Goal: Task Accomplishment & Management: Use online tool/utility

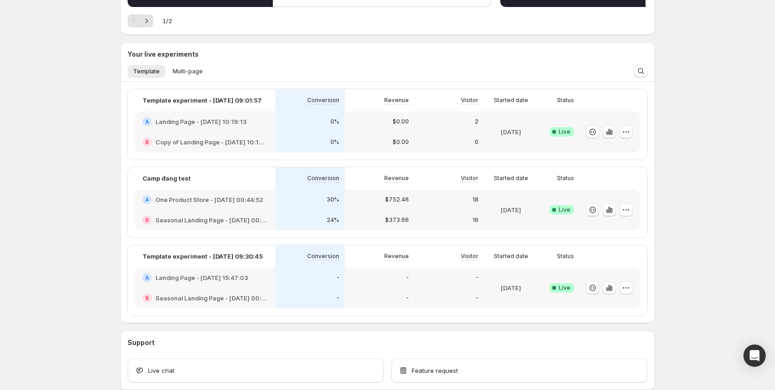
scroll to position [139, 0]
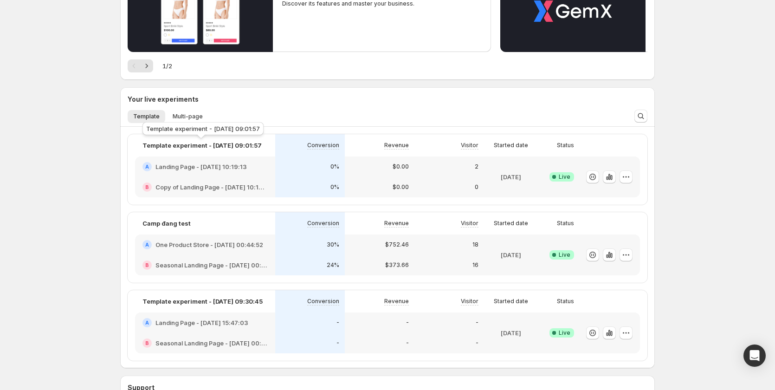
click at [184, 121] on div "Template experiment - [DATE] 09:01:57" at bounding box center [203, 130] width 125 height 20
click at [184, 117] on span "Multi-page" at bounding box center [188, 116] width 30 height 7
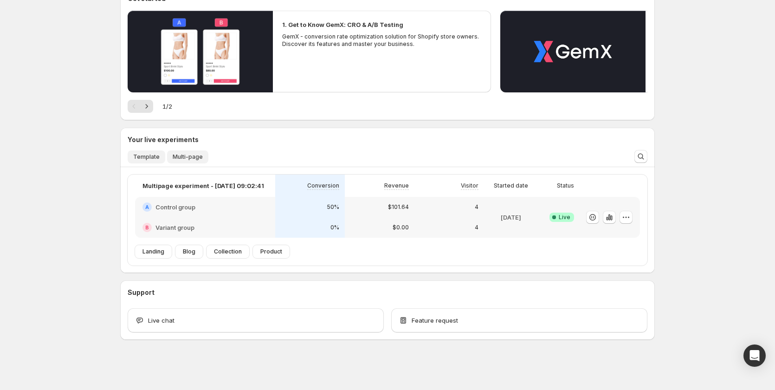
click at [135, 160] on button "Template" at bounding box center [147, 156] width 38 height 13
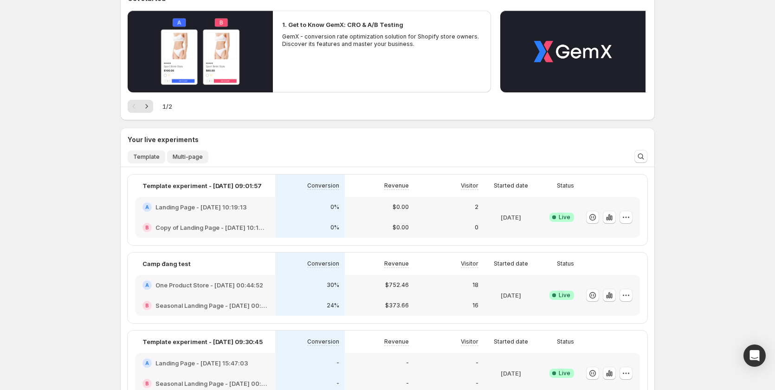
click at [185, 157] on span "Multi-page" at bounding box center [188, 156] width 30 height 7
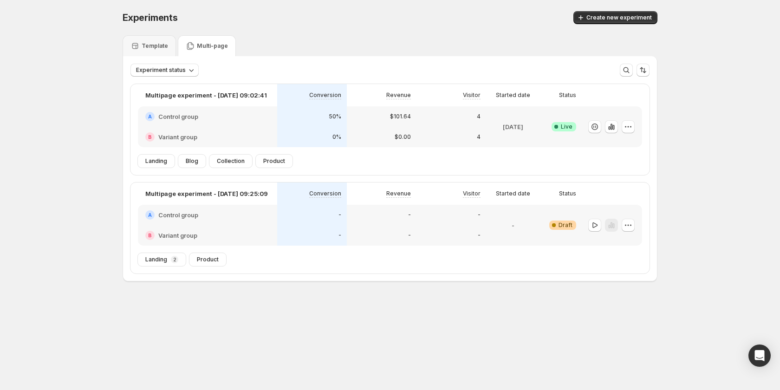
click at [206, 40] on div "Multi-page" at bounding box center [207, 45] width 58 height 21
click at [357, 228] on div "-" at bounding box center [382, 235] width 70 height 20
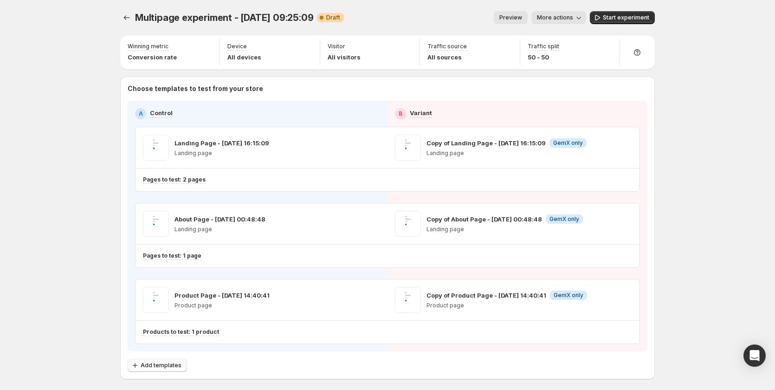
click at [161, 363] on span "Add templates" at bounding box center [161, 365] width 41 height 7
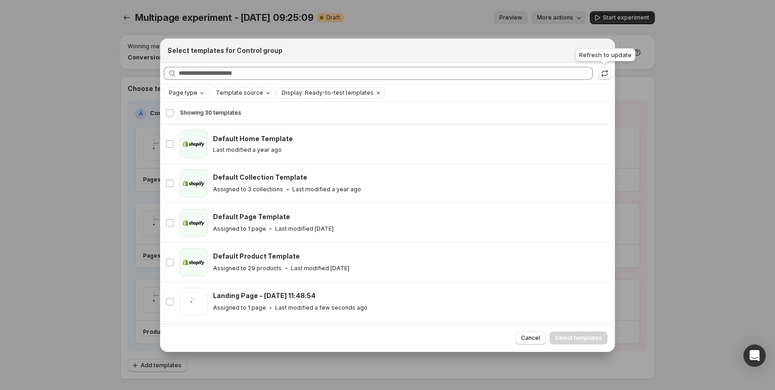
click at [604, 73] on icon ":r65:" at bounding box center [604, 73] width 9 height 9
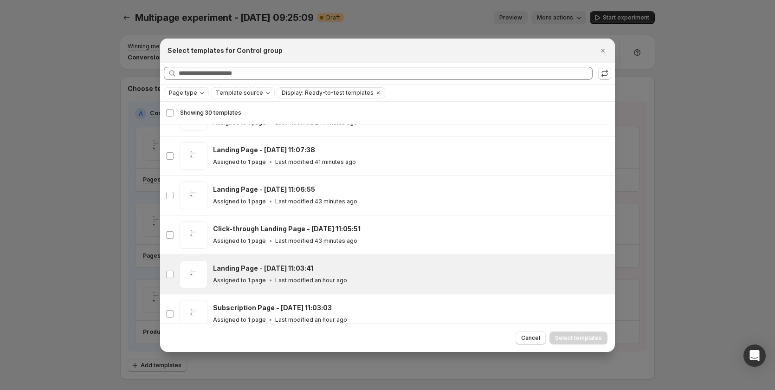
scroll to position [347, 0]
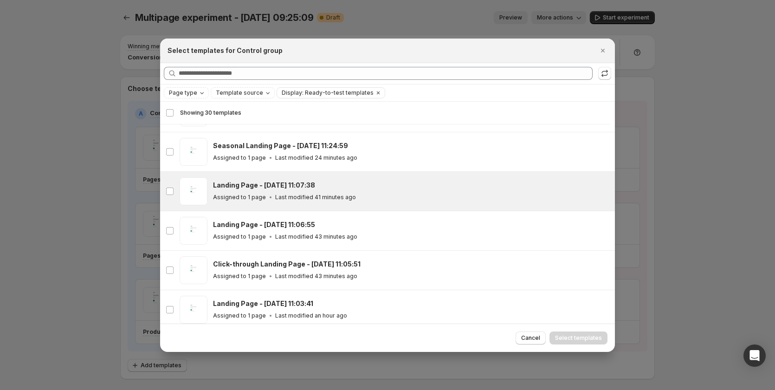
click at [370, 195] on div "Assigned to 1 page Last modified 41 minutes ago" at bounding box center [410, 197] width 394 height 9
click at [583, 332] on button "Select templates" at bounding box center [579, 337] width 58 height 13
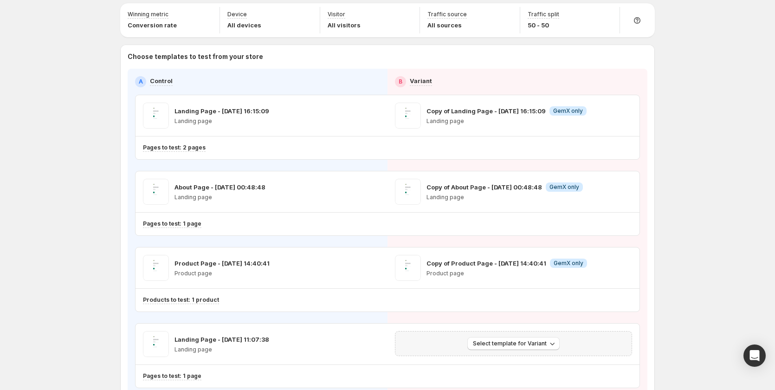
scroll to position [93, 0]
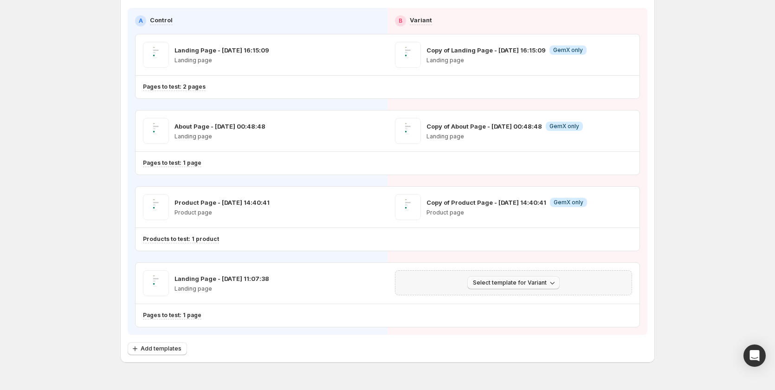
click at [509, 285] on span "Select template for Variant" at bounding box center [510, 282] width 74 height 7
click at [510, 317] on span "Create Variant based on Control" at bounding box center [517, 317] width 95 height 7
click at [158, 349] on span "Add templates" at bounding box center [161, 348] width 41 height 7
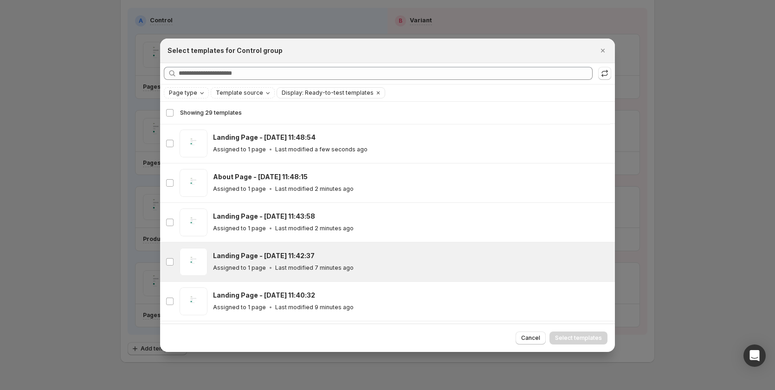
scroll to position [162, 0]
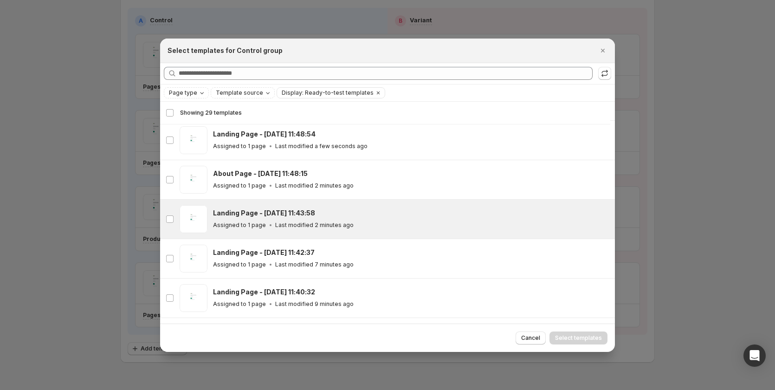
click at [368, 221] on div "Assigned to 1 page Last modified 2 minutes ago" at bounding box center [410, 225] width 394 height 9
click at [586, 337] on span "Select templates" at bounding box center [578, 337] width 47 height 7
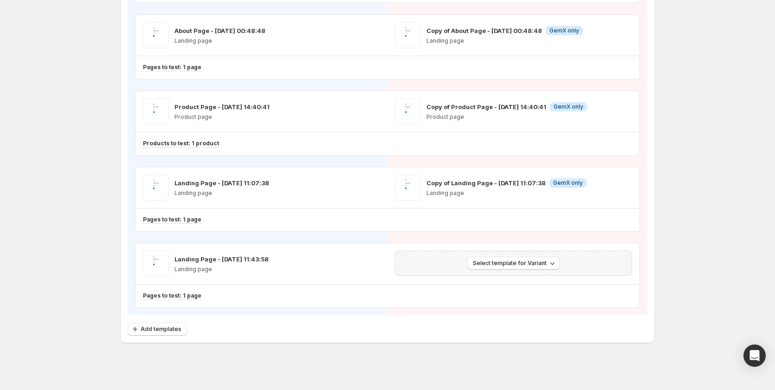
scroll to position [192, 0]
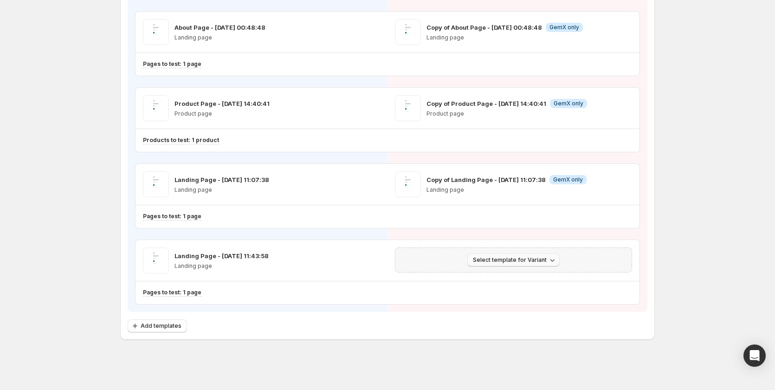
click at [531, 261] on span "Select template for Variant" at bounding box center [510, 259] width 74 height 7
click at [512, 296] on span "Create Variant based on Control" at bounding box center [517, 295] width 95 height 7
click at [161, 329] on span "Add templates" at bounding box center [161, 325] width 41 height 7
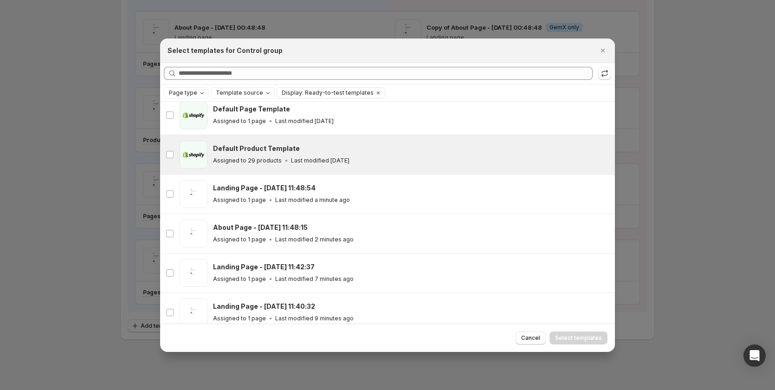
scroll to position [162, 0]
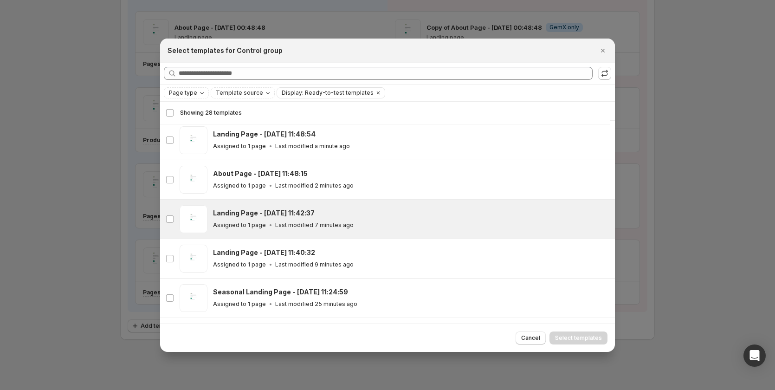
drag, startPoint x: 360, startPoint y: 220, endPoint x: 369, endPoint y: 221, distance: 9.4
click at [360, 220] on div "Landing Page - Sep 12, 11:42:37 Assigned to 1 page Last modified 7 minutes ago" at bounding box center [410, 218] width 394 height 21
click at [576, 334] on button "Select templates" at bounding box center [579, 337] width 58 height 13
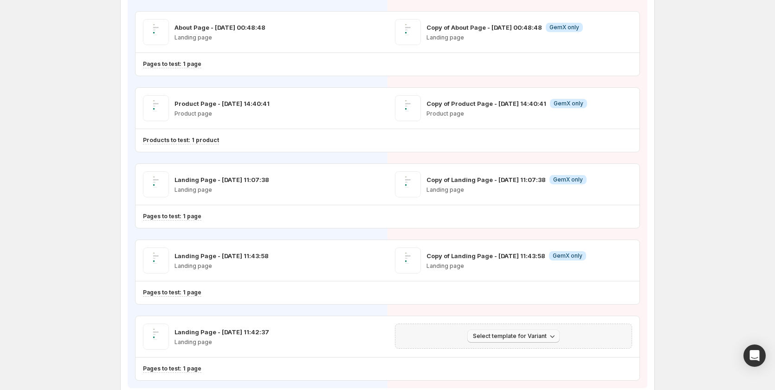
click at [518, 336] on span "Select template for Variant" at bounding box center [510, 335] width 74 height 7
click at [510, 369] on span "Create Variant based on Control" at bounding box center [517, 371] width 95 height 7
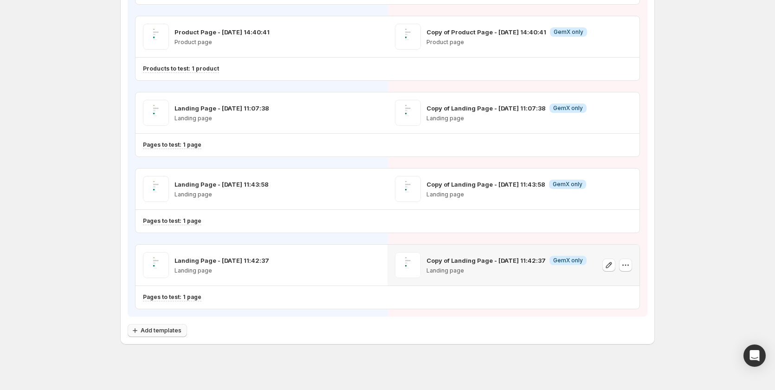
scroll to position [268, 0]
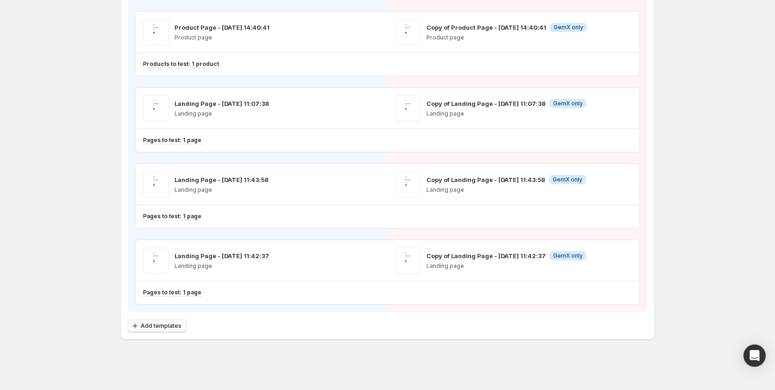
click at [175, 330] on button "Add templates" at bounding box center [157, 325] width 59 height 13
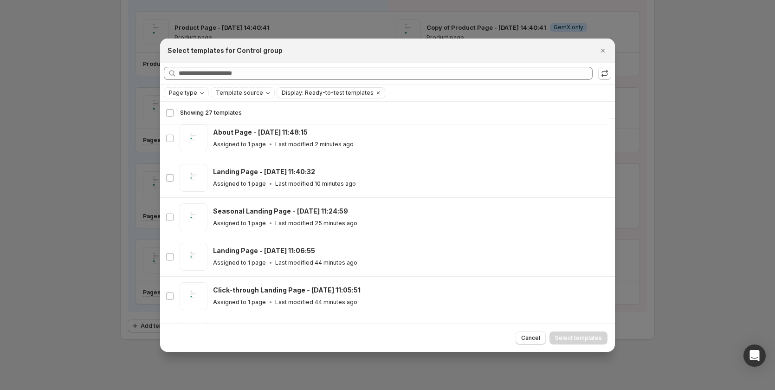
scroll to position [208, 0]
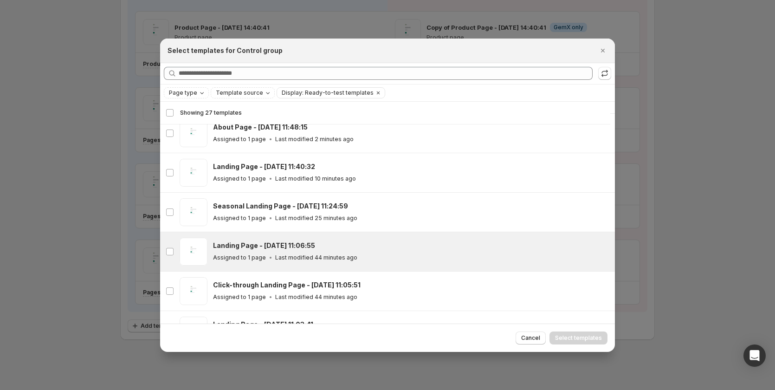
click at [383, 256] on div "Assigned to 1 page Last modified 44 minutes ago" at bounding box center [410, 257] width 394 height 9
click at [580, 337] on span "Select templates" at bounding box center [578, 337] width 47 height 7
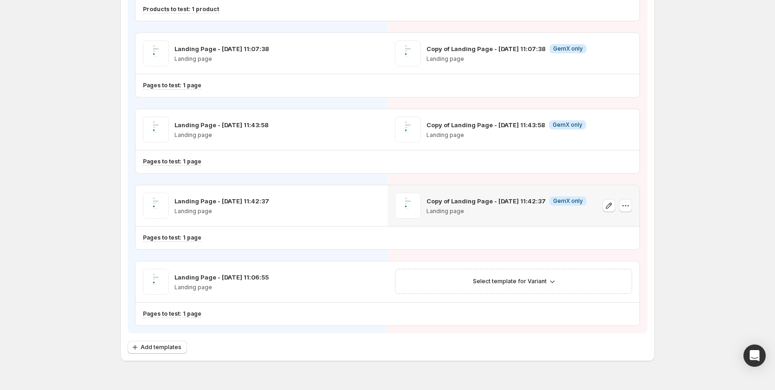
scroll to position [344, 0]
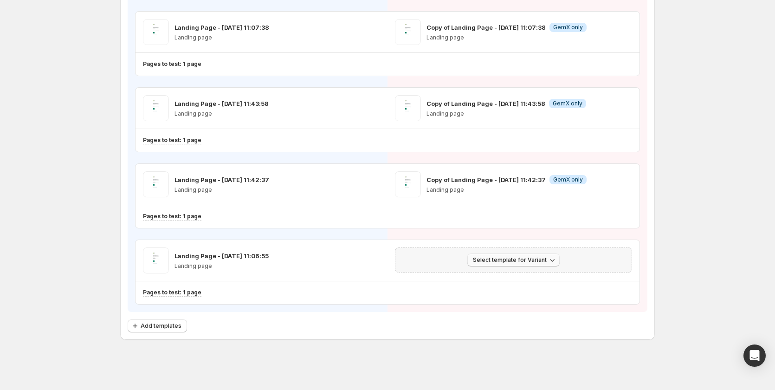
click at [518, 261] on span "Select template for Variant" at bounding box center [510, 259] width 74 height 7
click at [530, 295] on span "Create Variant based on Control" at bounding box center [517, 295] width 95 height 7
click at [173, 324] on span "Add templates" at bounding box center [161, 325] width 41 height 7
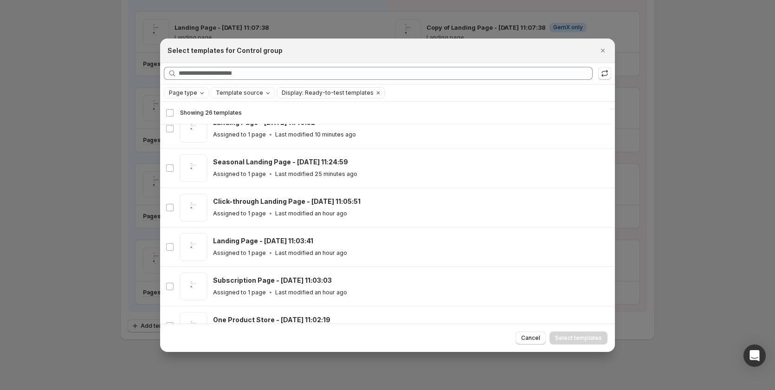
scroll to position [254, 0]
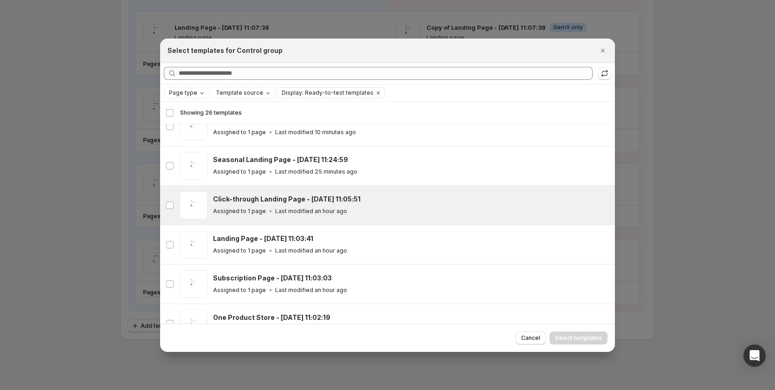
click at [345, 206] on div "Click-through Landing Page - Sep 12, 11:05:51 Assigned to 1 page Last modified …" at bounding box center [410, 205] width 394 height 21
click at [568, 327] on div "Cancel Select templates" at bounding box center [387, 338] width 455 height 28
click at [570, 334] on button "Select templates" at bounding box center [579, 337] width 58 height 13
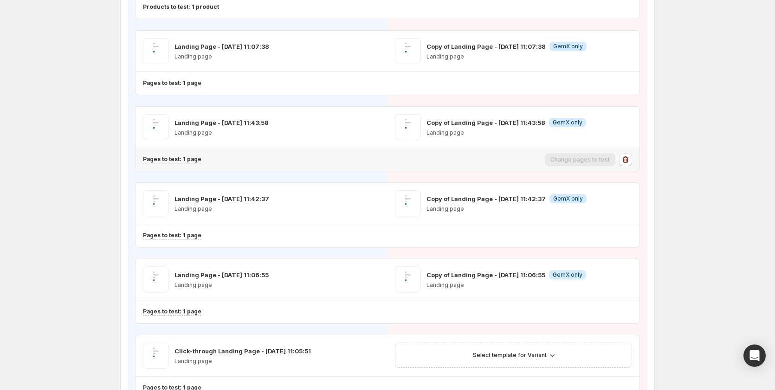
scroll to position [371, 0]
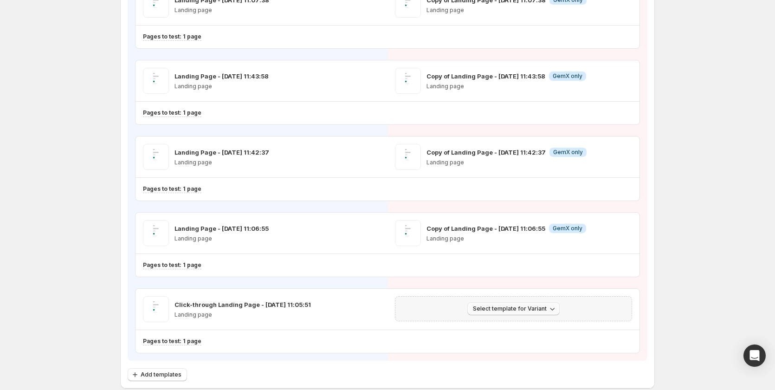
click at [518, 309] on span "Select template for Variant" at bounding box center [510, 308] width 74 height 7
click at [523, 341] on span "Create Variant based on Control" at bounding box center [517, 343] width 95 height 7
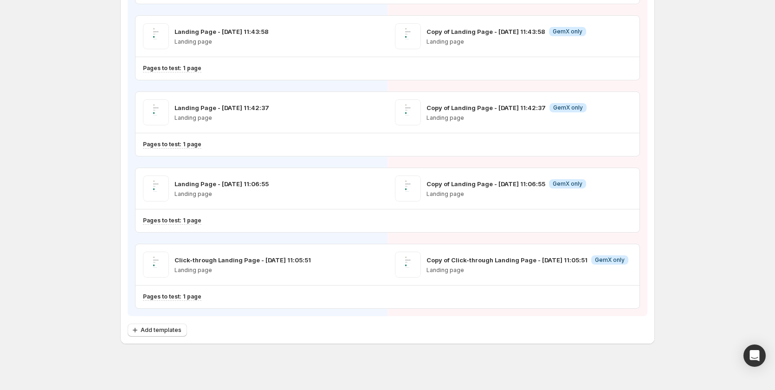
scroll to position [420, 0]
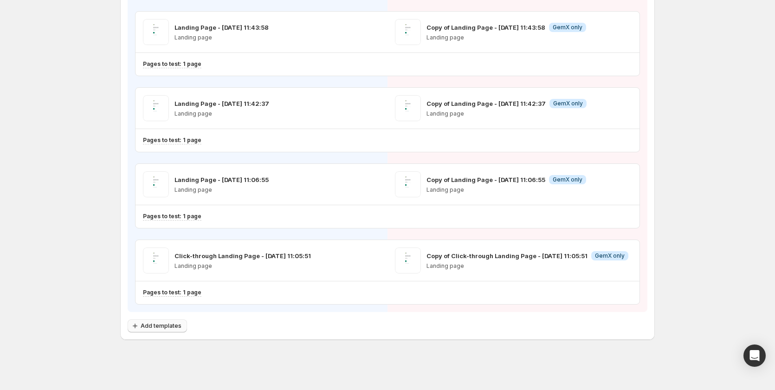
click at [149, 326] on span "Add templates" at bounding box center [161, 325] width 41 height 7
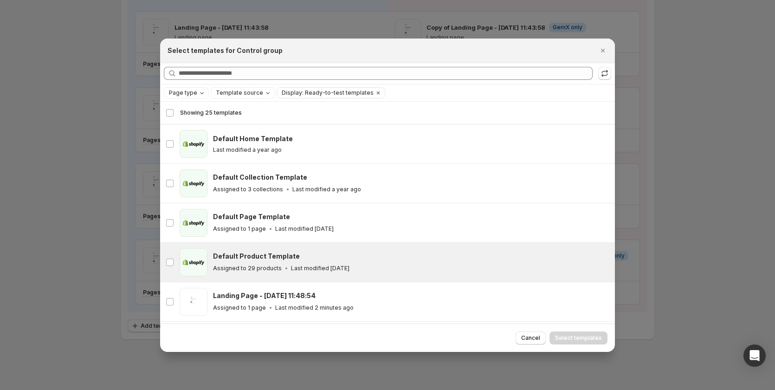
scroll to position [115, 0]
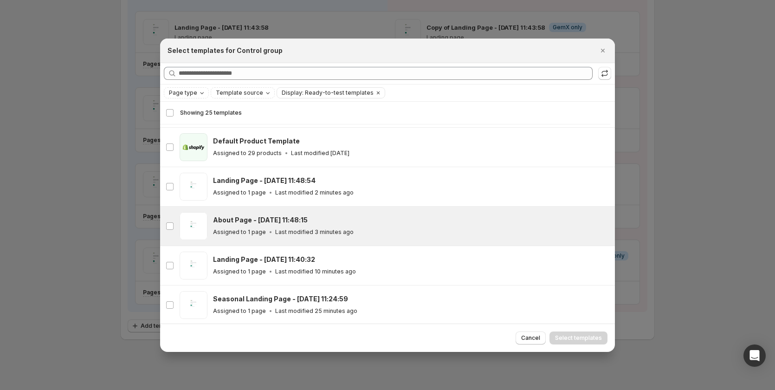
click at [320, 224] on div "About Page - [DATE] 11:48:15" at bounding box center [410, 219] width 394 height 9
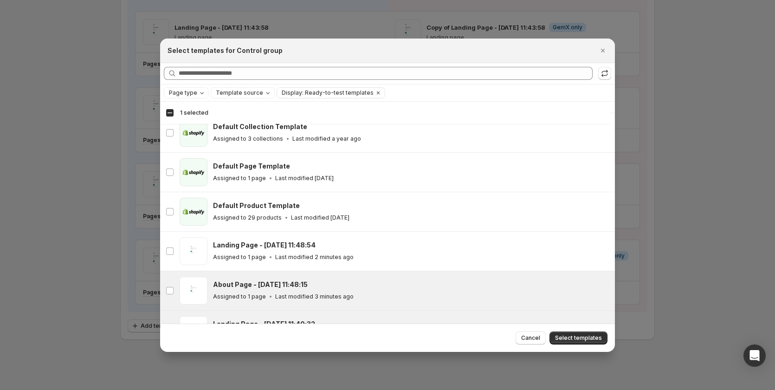
scroll to position [0, 0]
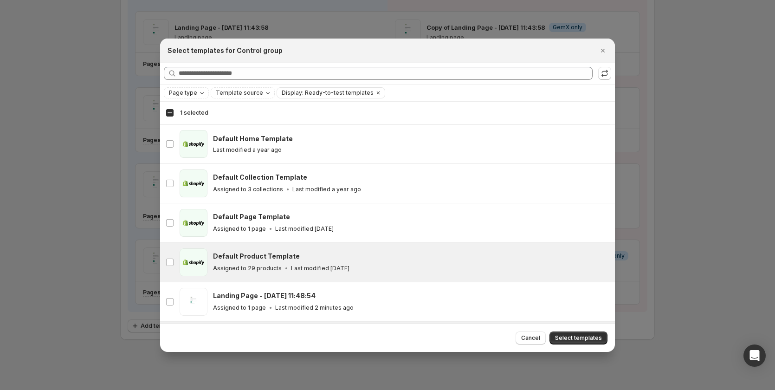
click at [459, 253] on div "Default Product Template" at bounding box center [410, 256] width 394 height 9
click at [570, 336] on span "Select templates" at bounding box center [578, 337] width 47 height 7
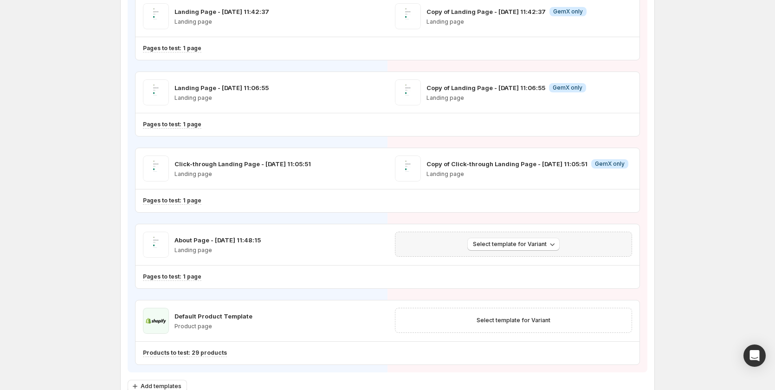
scroll to position [513, 0]
click at [522, 241] on span "Select template for Variant" at bounding box center [510, 243] width 74 height 7
click at [521, 273] on button "Create Variant based on Control" at bounding box center [517, 278] width 100 height 15
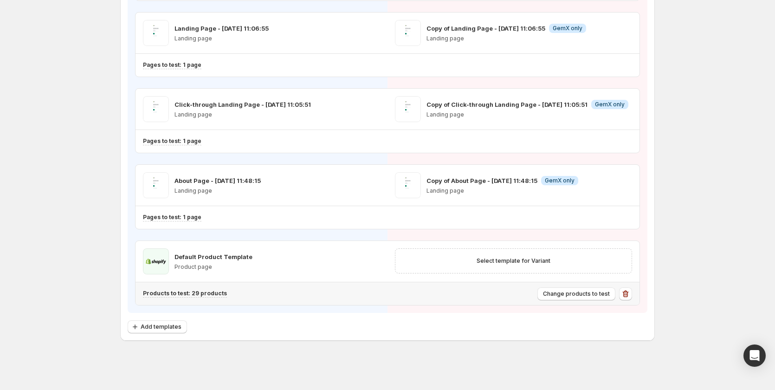
scroll to position [572, 0]
click at [521, 254] on button "Select template for Variant" at bounding box center [513, 259] width 85 height 13
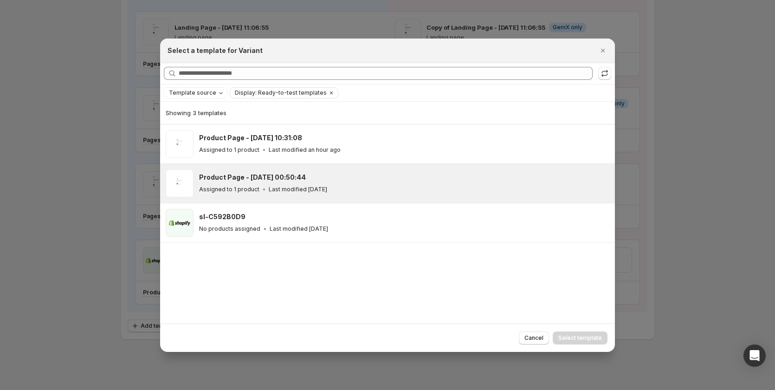
click at [350, 186] on div "Assigned to 1 product Last modified 5 days ago" at bounding box center [403, 189] width 408 height 9
click at [580, 339] on span "Select template" at bounding box center [580, 337] width 44 height 7
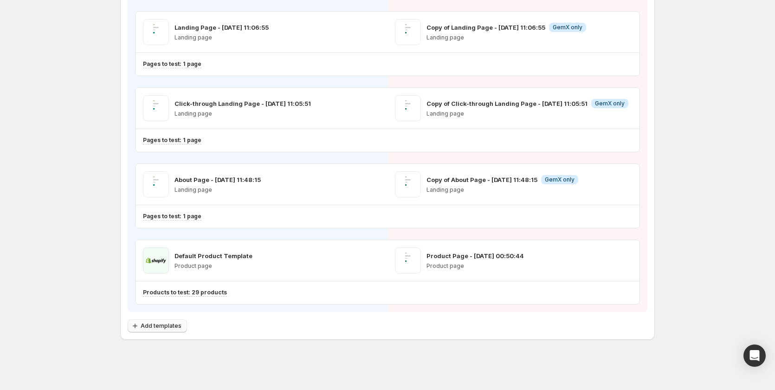
click at [150, 319] on button "Add templates" at bounding box center [157, 325] width 59 height 13
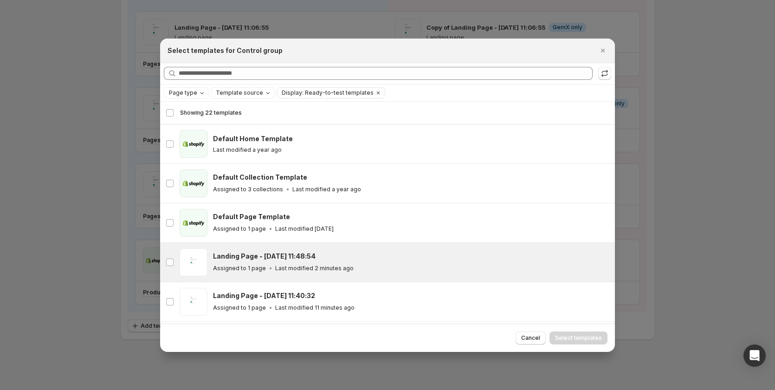
click at [282, 265] on p "Last modified 2 minutes ago" at bounding box center [314, 268] width 78 height 7
click at [580, 334] on span "Select templates" at bounding box center [578, 337] width 47 height 7
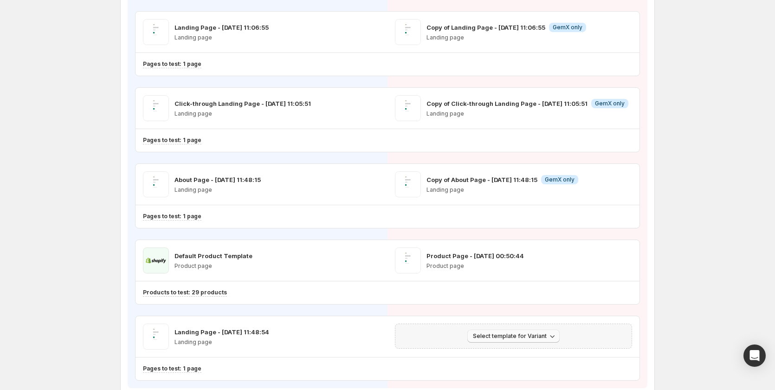
click at [509, 335] on span "Select template for Variant" at bounding box center [510, 335] width 74 height 7
click at [507, 371] on span "Create Variant based on Control" at bounding box center [517, 371] width 95 height 7
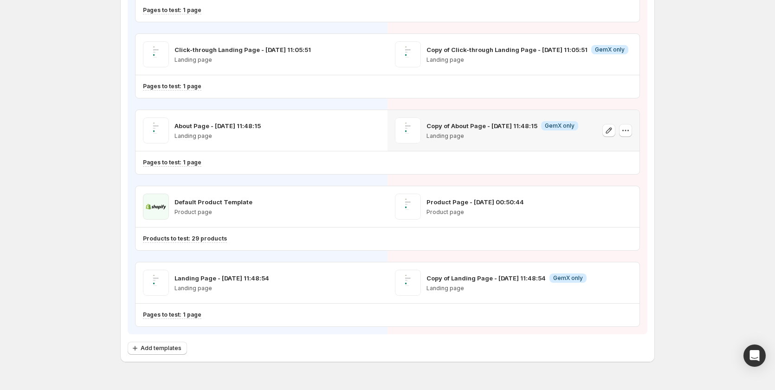
scroll to position [649, 0]
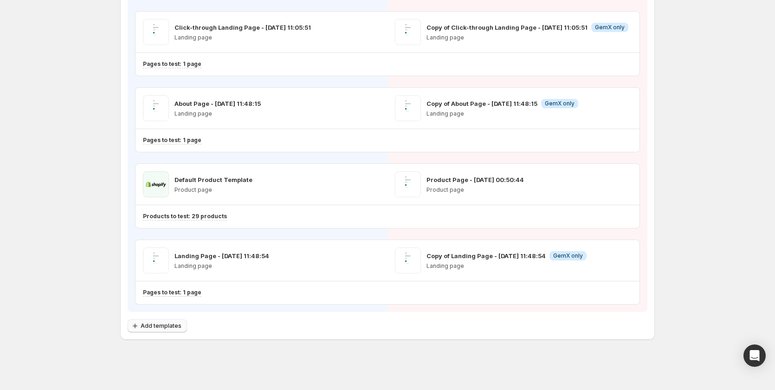
click at [156, 329] on span "Add templates" at bounding box center [161, 325] width 41 height 7
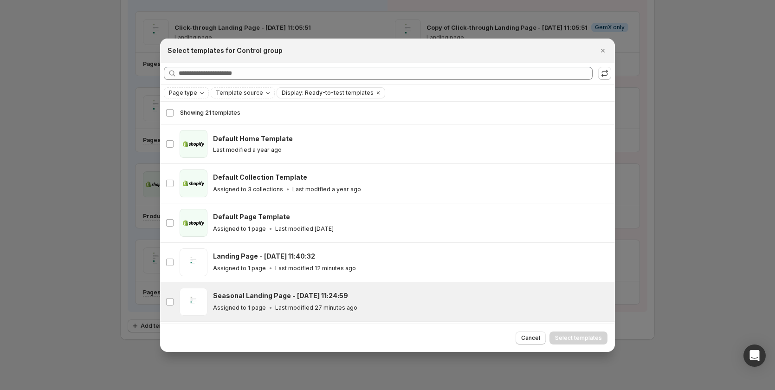
click at [359, 289] on div "Seasonal Landing Page - Sep 12, 11:24:59 Assigned to 1 page Last modified 27 mi…" at bounding box center [411, 302] width 396 height 28
click at [572, 337] on span "Select templates" at bounding box center [578, 337] width 47 height 7
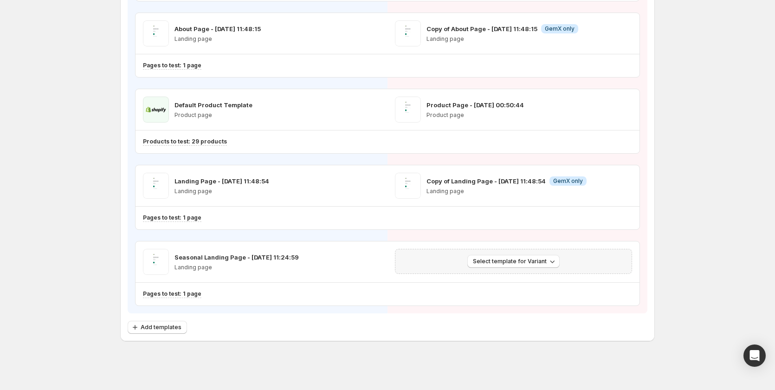
scroll to position [725, 0]
click at [532, 255] on button "Select template for Variant" at bounding box center [513, 259] width 92 height 13
click at [514, 296] on span "Create Variant based on Control" at bounding box center [517, 295] width 95 height 7
click at [171, 324] on span "Add templates" at bounding box center [161, 325] width 41 height 7
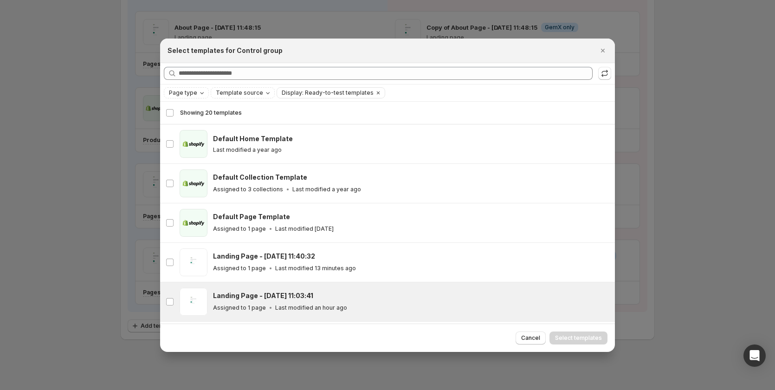
drag, startPoint x: 329, startPoint y: 261, endPoint x: 558, endPoint y: 318, distance: 235.8
click at [333, 260] on div "Landing Page - Sep 12, 11:40:32 Assigned to 1 page Last modified 13 minutes ago" at bounding box center [410, 262] width 394 height 21
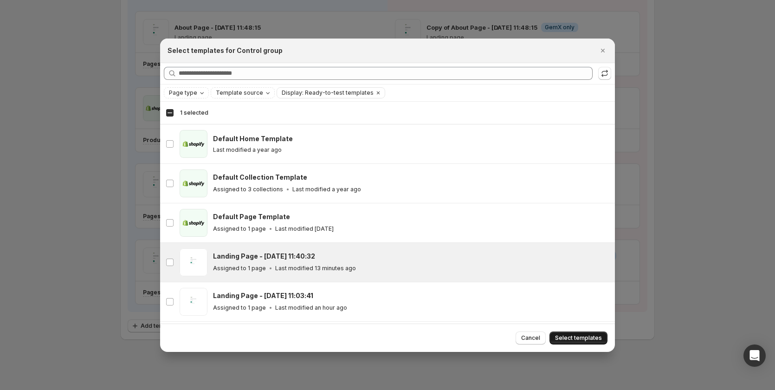
click at [570, 337] on span "Select templates" at bounding box center [578, 337] width 47 height 7
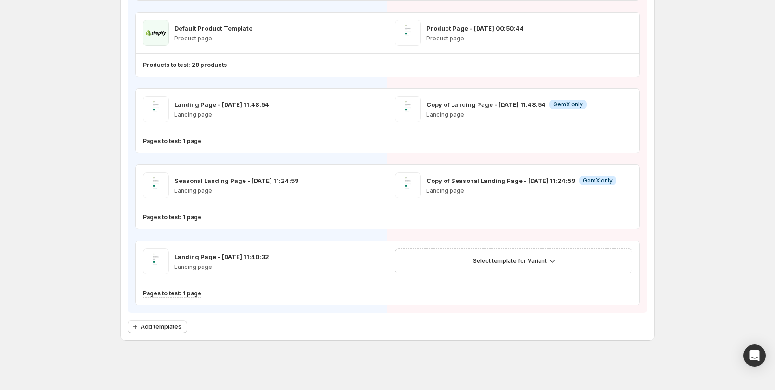
scroll to position [801, 0]
click at [517, 258] on span "Select template for Variant" at bounding box center [510, 259] width 74 height 7
click at [513, 296] on span "Create Variant based on Control" at bounding box center [517, 295] width 95 height 7
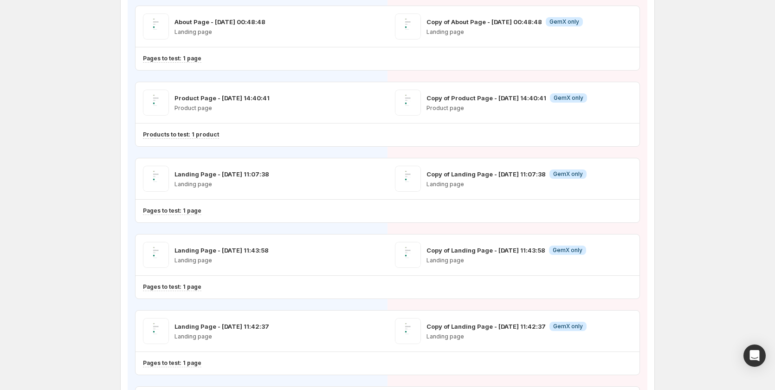
scroll to position [0, 0]
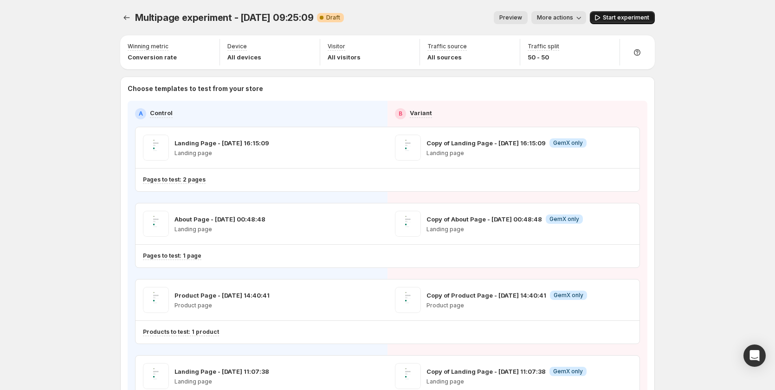
click at [607, 16] on span "Start experiment" at bounding box center [626, 17] width 46 height 7
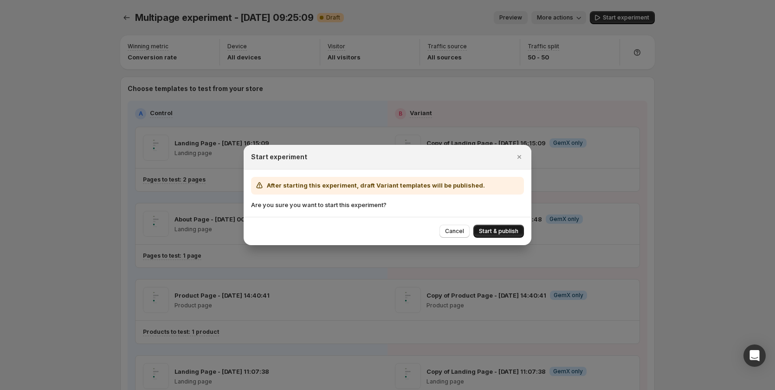
click at [512, 230] on span "Start & publish" at bounding box center [498, 230] width 39 height 7
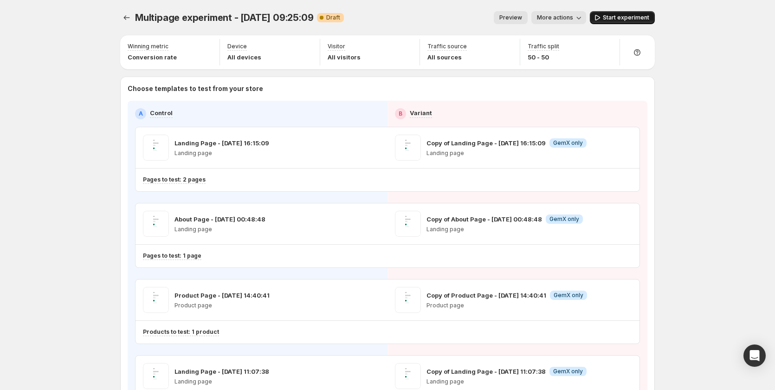
click at [625, 15] on span "Start experiment" at bounding box center [626, 17] width 46 height 7
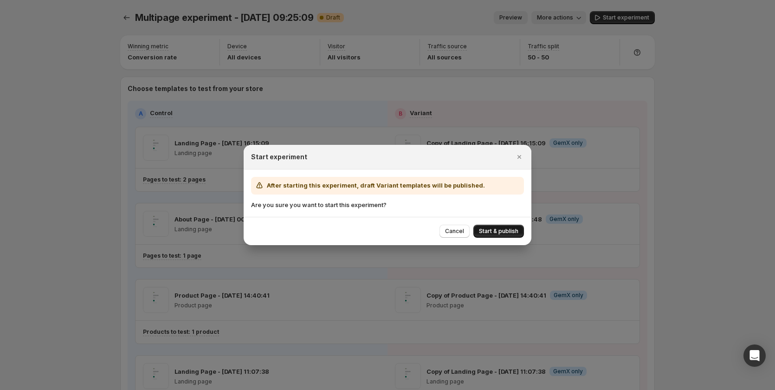
click at [506, 228] on span "Start & publish" at bounding box center [498, 230] width 39 height 7
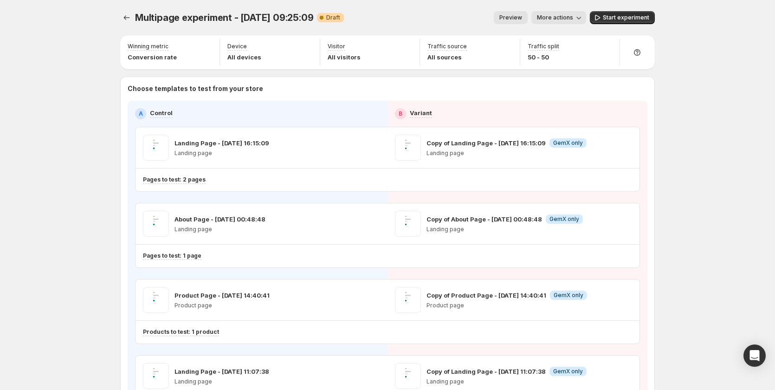
click at [629, 11] on div "Multipage experiment - Sep 12, 09:25:09. This page is ready Multipage experimen…" at bounding box center [387, 17] width 535 height 35
click at [631, 17] on span "Start experiment" at bounding box center [626, 17] width 46 height 7
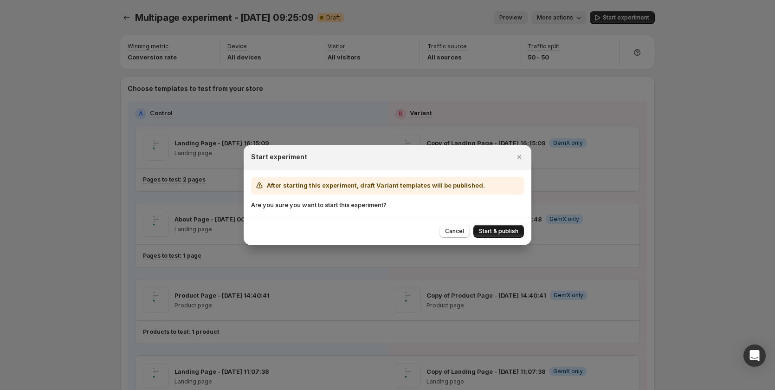
click at [493, 232] on span "Start & publish" at bounding box center [498, 230] width 39 height 7
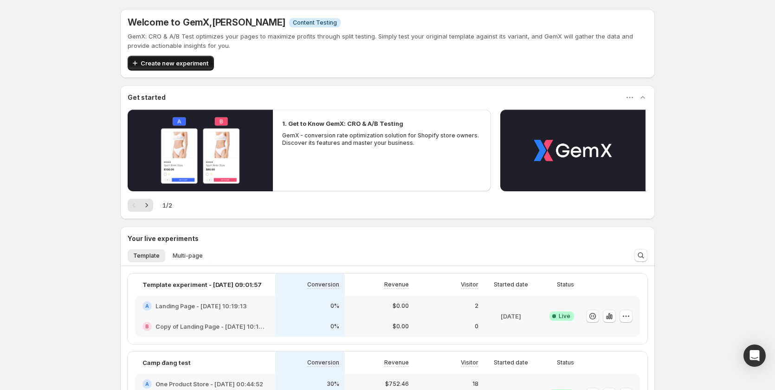
click at [182, 70] on button "Create new experiment" at bounding box center [171, 63] width 86 height 15
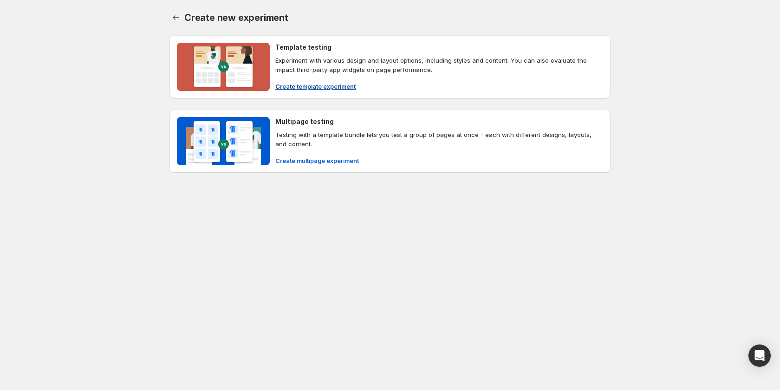
click at [304, 88] on span "Create template experiment" at bounding box center [315, 86] width 80 height 9
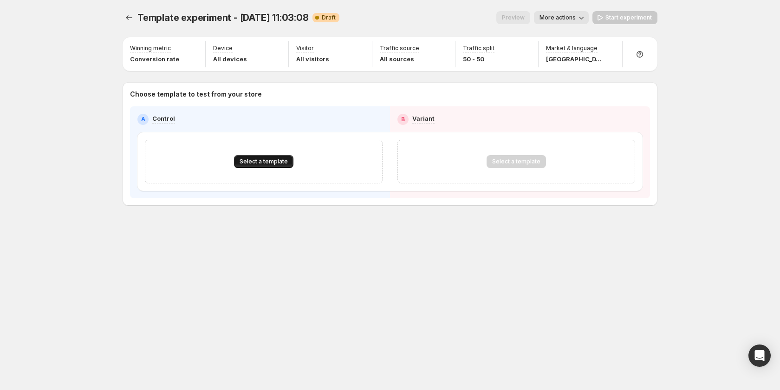
click at [260, 159] on span "Select a template" at bounding box center [264, 161] width 48 height 7
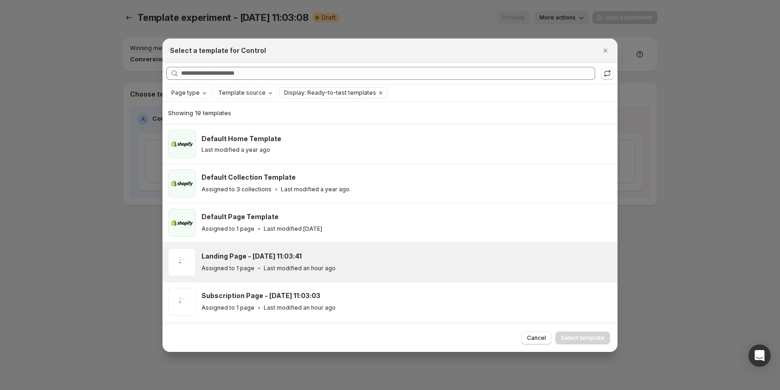
click at [368, 257] on div "Landing Page - [DATE] 11:03:41" at bounding box center [405, 256] width 408 height 9
click at [578, 337] on span "Select template" at bounding box center [583, 337] width 44 height 7
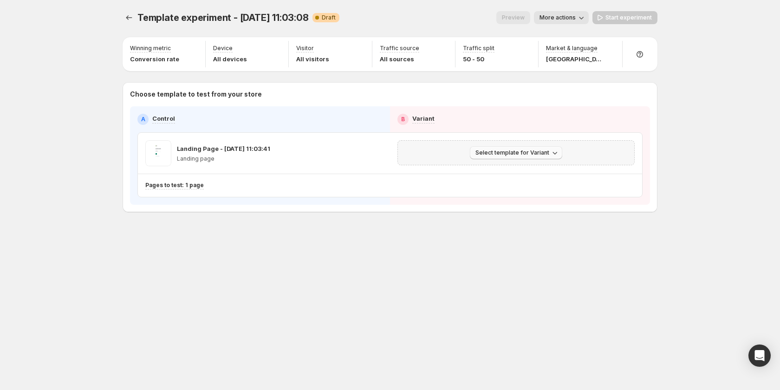
click at [513, 152] on span "Select template for Variant" at bounding box center [512, 152] width 74 height 7
click at [509, 189] on span "Create Variant based on Control" at bounding box center [517, 187] width 95 height 7
click at [621, 18] on span "Start experiment" at bounding box center [628, 17] width 46 height 7
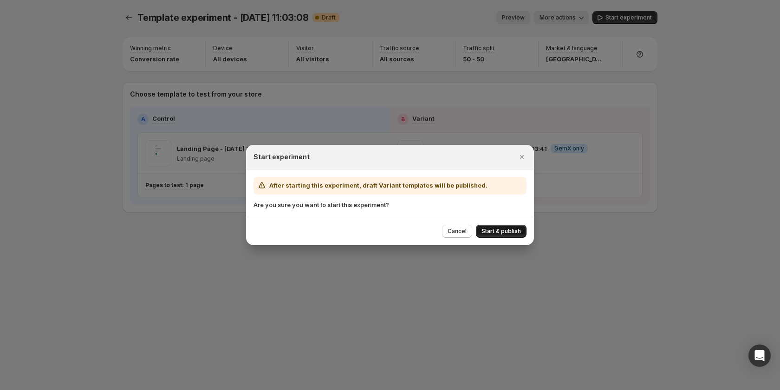
click at [505, 229] on span "Start & publish" at bounding box center [500, 230] width 39 height 7
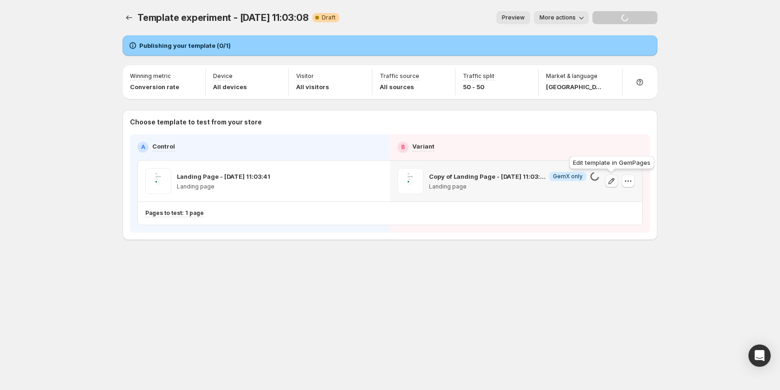
click at [613, 182] on icon "button" at bounding box center [611, 180] width 9 height 9
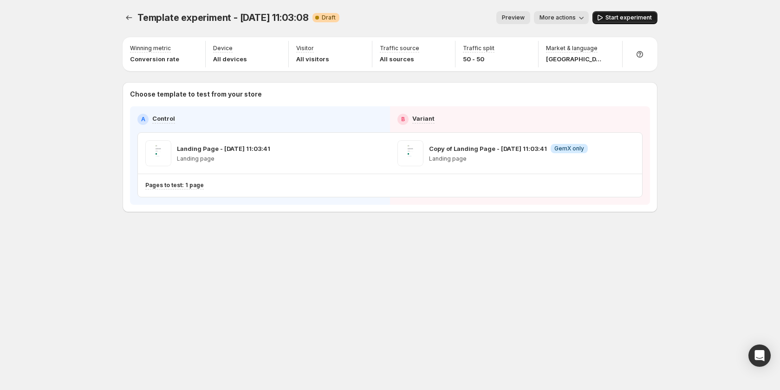
click at [602, 16] on icon "button" at bounding box center [599, 18] width 5 height 6
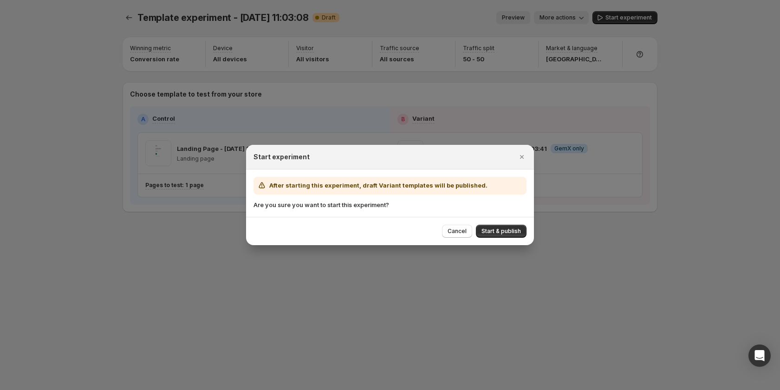
click at [603, 190] on div at bounding box center [390, 195] width 780 height 390
